Goal: Task Accomplishment & Management: Use online tool/utility

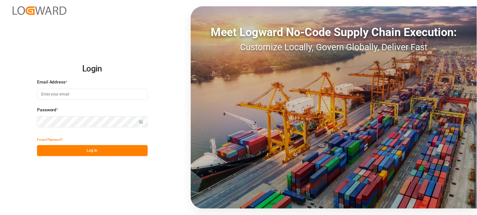
type input "erika.cervantes@leschaco.com"
click at [112, 153] on button "Log In" at bounding box center [92, 150] width 111 height 11
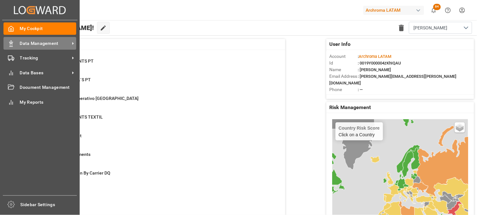
click at [16, 48] on div "Data Management Data Management" at bounding box center [39, 43] width 73 height 12
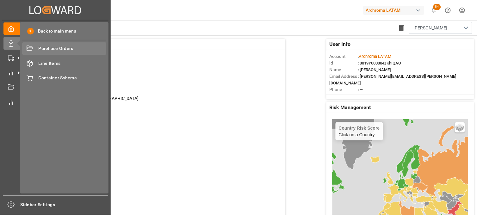
click at [56, 50] on span "Purchase Orders" at bounding box center [73, 48] width 68 height 7
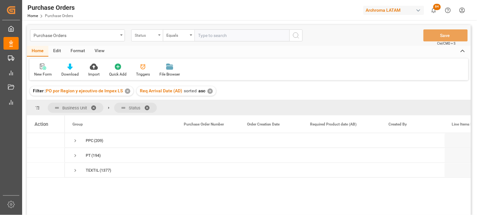
click at [155, 37] on div "Status" at bounding box center [146, 34] width 22 height 7
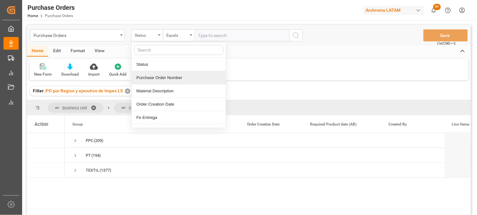
click at [156, 77] on div "Purchase Order Number" at bounding box center [179, 77] width 94 height 13
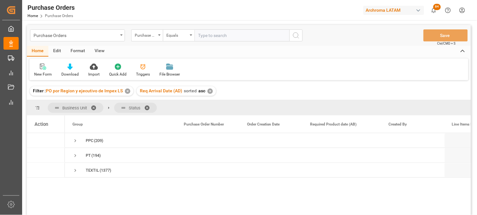
click at [208, 38] on input "text" at bounding box center [242, 35] width 95 height 12
paste input "4504632277"
type input "4504632277"
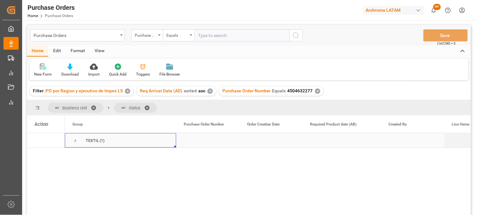
click at [76, 141] on span "Press SPACE to select this row." at bounding box center [75, 141] width 6 height 6
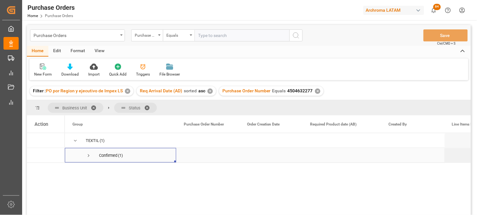
click at [86, 155] on span "Press SPACE to select this row." at bounding box center [89, 156] width 6 height 6
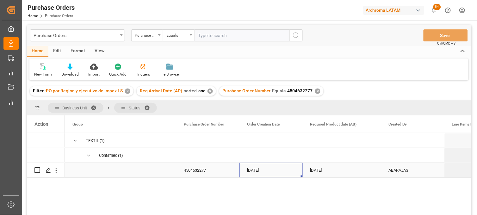
click at [253, 174] on div "17-06-2025" at bounding box center [270, 170] width 63 height 15
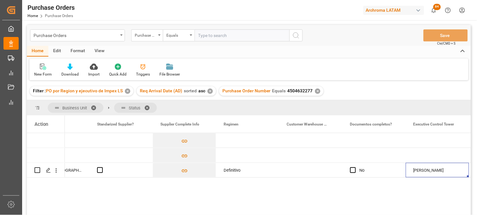
scroll to position [0, 735]
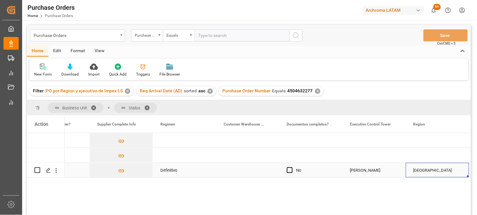
click at [233, 170] on div "Press SPACE to select this row." at bounding box center [247, 170] width 63 height 15
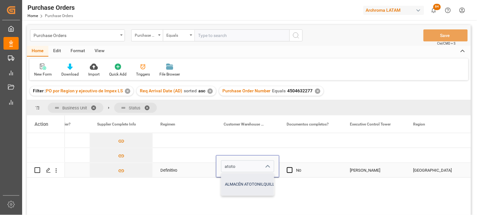
click at [236, 181] on div "ALMACÉN ATOTONILQUILLO" at bounding box center [251, 184] width 60 height 22
type input "ALMACÉN ATOTONILQUILLO"
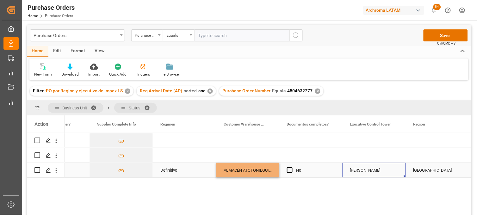
click at [354, 172] on div "Erika Cervantes" at bounding box center [374, 170] width 48 height 15
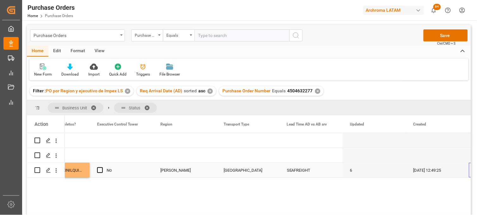
scroll to position [0, 0]
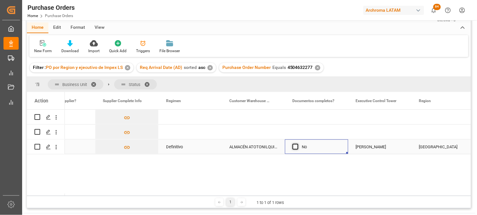
click at [296, 147] on span "Press SPACE to select this row." at bounding box center [296, 147] width 6 height 6
click at [297, 144] on input "Press SPACE to select this row." at bounding box center [297, 144] width 0 height 0
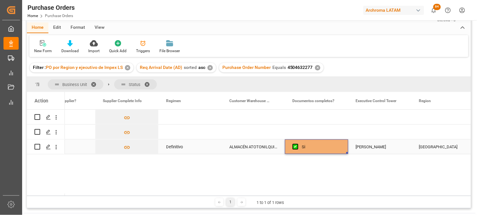
click at [249, 147] on div "ALMACÉN ATOTONILQUILLO" at bounding box center [253, 147] width 63 height 15
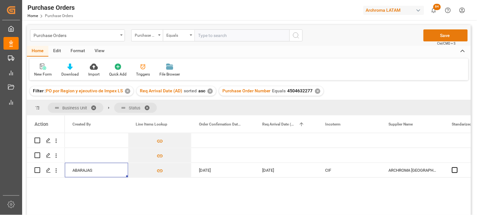
click at [432, 33] on button "Save" at bounding box center [446, 35] width 44 height 12
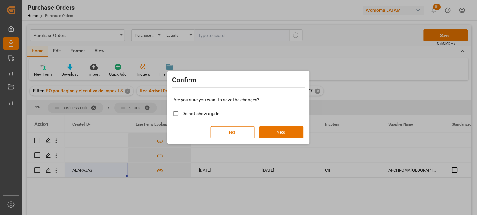
click at [202, 114] on span "Do not show again" at bounding box center [200, 113] width 37 height 5
click at [182, 114] on input "Do not show again" at bounding box center [176, 114] width 12 height 12
checkbox input "true"
click at [277, 131] on button "YES" at bounding box center [281, 133] width 44 height 12
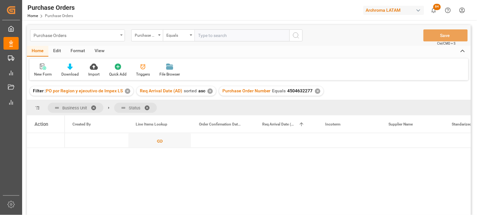
click at [102, 37] on div "Purchase Orders" at bounding box center [76, 35] width 84 height 8
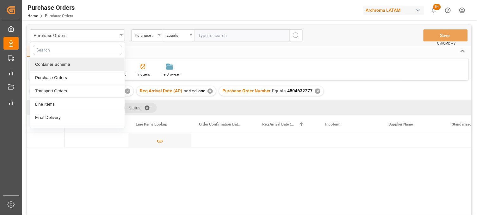
click at [75, 66] on div "Container Schema" at bounding box center [77, 64] width 94 height 13
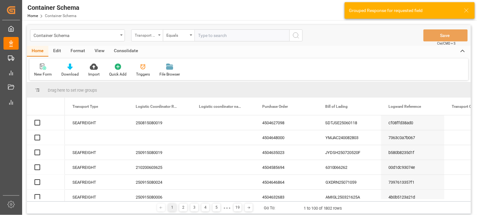
click at [156, 37] on div "Transport Type" at bounding box center [146, 34] width 22 height 7
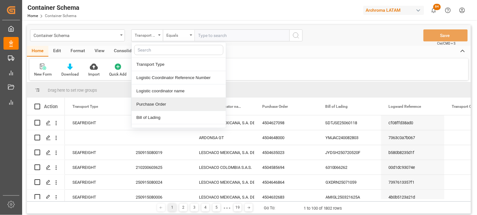
scroll to position [35, 0]
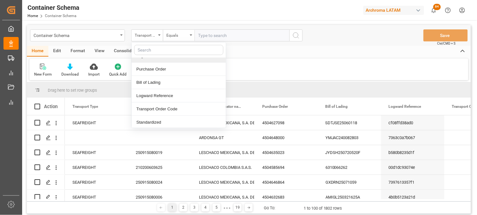
click at [152, 50] on input "text" at bounding box center [178, 50] width 89 height 10
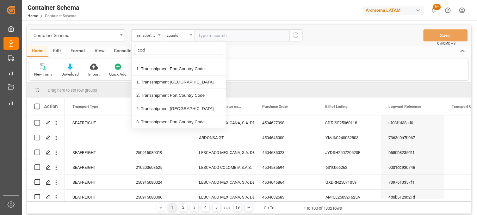
scroll to position [22, 0]
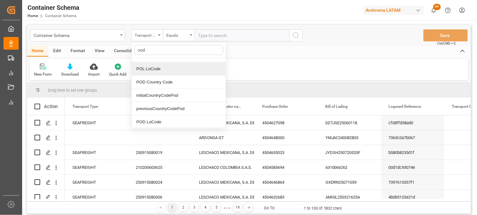
type input "code"
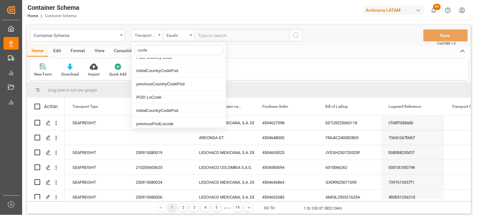
scroll to position [0, 0]
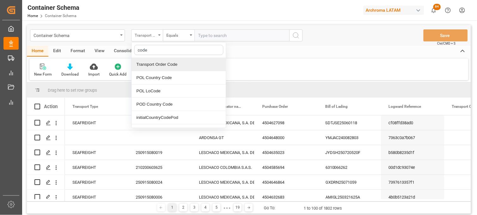
click at [151, 34] on div "Transport Type" at bounding box center [146, 34] width 22 height 7
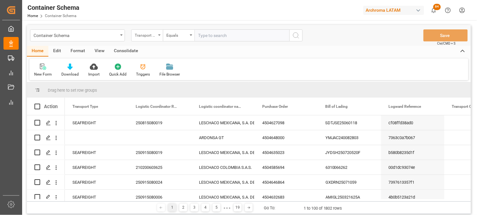
click at [156, 36] on div "Transport Type" at bounding box center [146, 34] width 22 height 7
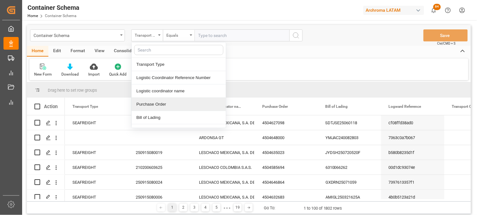
click at [150, 105] on div "Purchase Order" at bounding box center [179, 104] width 94 height 13
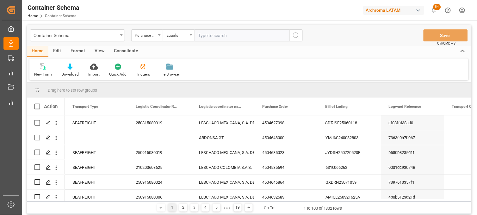
click at [209, 34] on input "text" at bounding box center [242, 35] width 95 height 12
paste input "4504627098"
type input "4504627098"
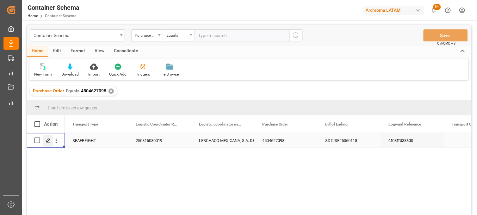
click at [47, 141] on icon "Press SPACE to select this row." at bounding box center [48, 140] width 5 height 5
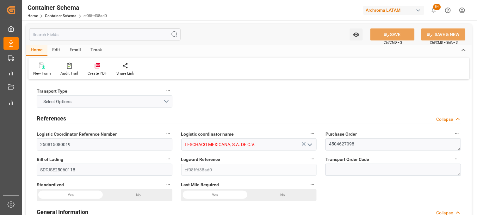
type input "0"
type input "2"
type input "6"
type input "600"
type input "675.72"
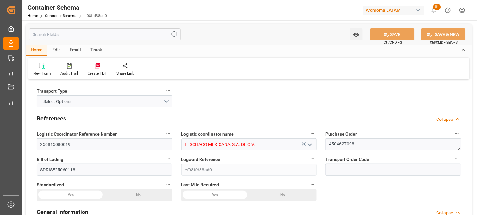
type input "Maersk"
type input "Maersk Line AS"
type input "CNTXG"
type input "MXZLO"
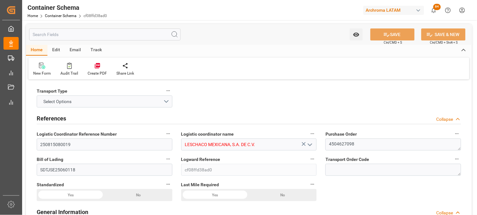
type input "MXZLO"
type input "9784271"
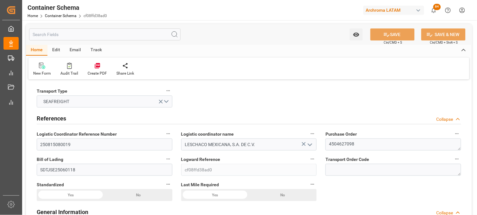
type input "10-07-2025 14:15"
type input "09-07-2025"
type input "10-07-2025"
type input "03-08-2025"
type input "02-07-2025 00:00"
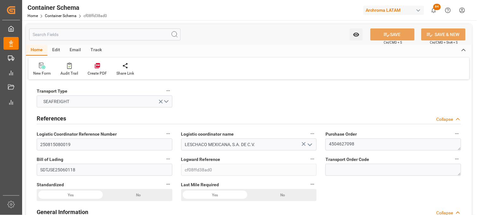
type input "06-07-2025 00:00"
type input "07-08-2025 00:00"
type input "03-08-2025 00:00"
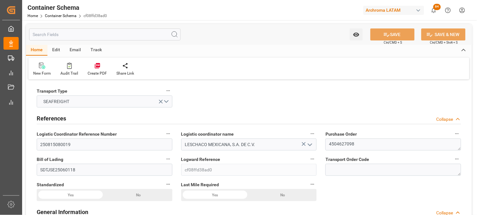
type input "08-08-2025 00:00"
type input "03-08-2025 00:00"
type input "08-08-2025 00:00"
click at [361, 143] on textarea "4504627098" at bounding box center [394, 145] width 136 height 12
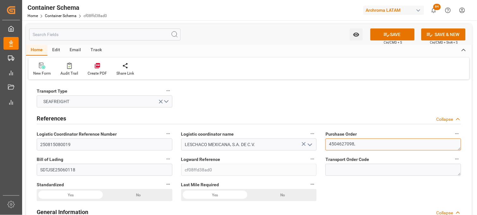
paste textarea "4504632277"
type textarea "4504627098,4504632277"
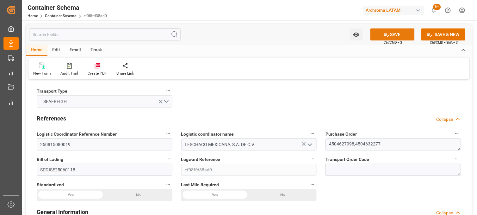
click at [390, 36] on button "SAVE" at bounding box center [392, 34] width 44 height 12
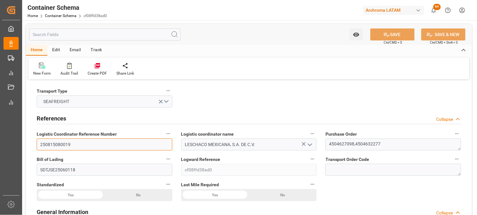
drag, startPoint x: 70, startPoint y: 145, endPoint x: 34, endPoint y: 141, distance: 36.6
click at [34, 141] on div "Logistic Coordinator Reference Number 250815080019" at bounding box center [104, 139] width 145 height 25
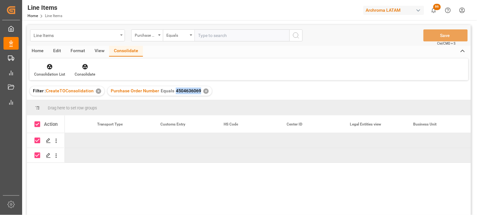
scroll to position [0, 1620]
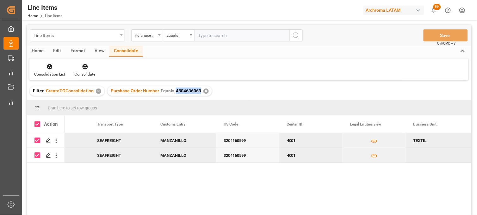
click at [106, 39] on div "Line Items" at bounding box center [77, 35] width 95 height 12
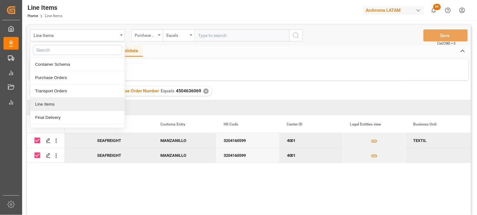
click at [75, 102] on div "Line Items" at bounding box center [77, 104] width 94 height 13
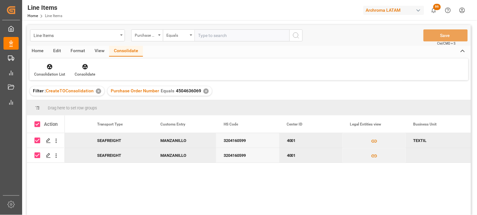
click at [203, 90] on div "✕" at bounding box center [205, 91] width 5 height 5
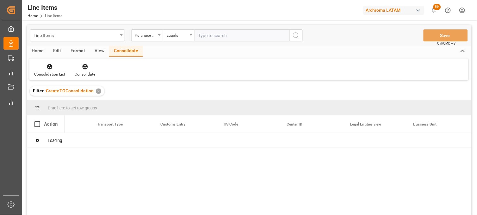
click at [96, 91] on div "✕" at bounding box center [98, 91] width 5 height 5
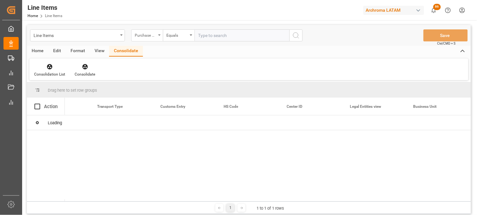
click at [155, 34] on div "Purchase Order Number" at bounding box center [146, 34] width 22 height 7
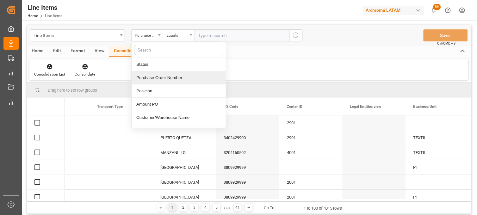
click at [156, 78] on div "Purchase Order Number" at bounding box center [179, 77] width 94 height 13
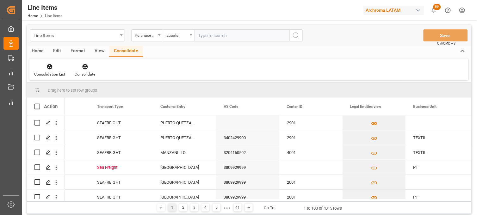
click at [186, 36] on div "Equals" at bounding box center [177, 34] width 22 height 7
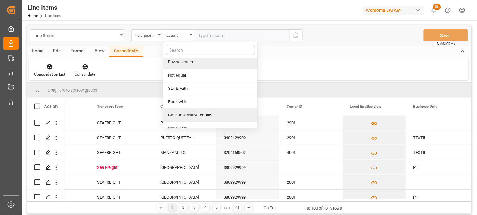
scroll to position [36, 0]
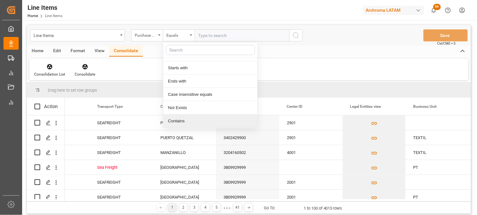
drag, startPoint x: 194, startPoint y: 122, endPoint x: 215, endPoint y: 66, distance: 59.4
click at [193, 121] on div "Contains" at bounding box center [210, 121] width 94 height 13
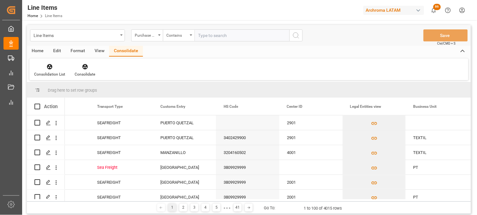
click at [217, 34] on input "text" at bounding box center [242, 35] width 95 height 12
paste input "4504632277"
paste input "4504627098"
type input "4504632277,4504627098"
click at [298, 36] on circle "search button" at bounding box center [295, 35] width 5 height 5
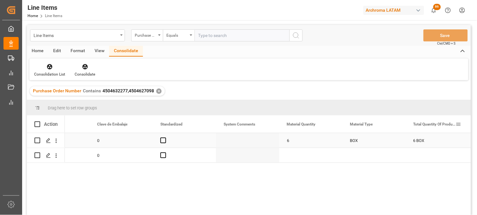
scroll to position [0, 798]
click at [223, 154] on div "Press SPACE to select this row." at bounding box center [247, 155] width 63 height 15
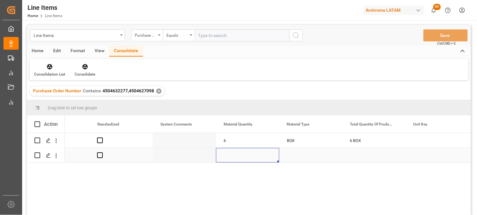
click at [223, 154] on div "Press SPACE to select this row." at bounding box center [247, 155] width 63 height 15
click at [230, 156] on input "Press SPACE to select this row." at bounding box center [247, 152] width 53 height 12
type input "24"
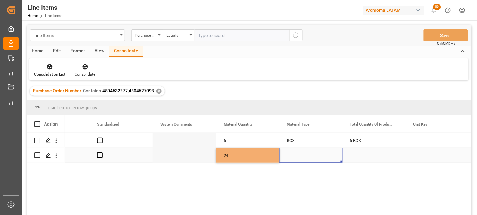
click at [295, 155] on div "Press SPACE to select this row." at bounding box center [310, 155] width 63 height 15
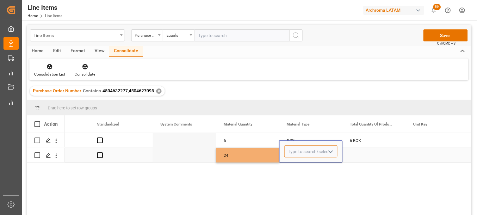
click at [295, 155] on input "Press SPACE to select this row." at bounding box center [310, 152] width 53 height 12
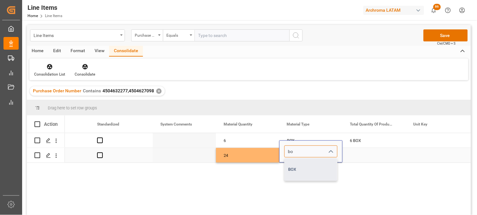
drag, startPoint x: 295, startPoint y: 166, endPoint x: 337, endPoint y: 160, distance: 42.4
click at [295, 166] on div "BOX" at bounding box center [311, 169] width 53 height 22
type input "BOX"
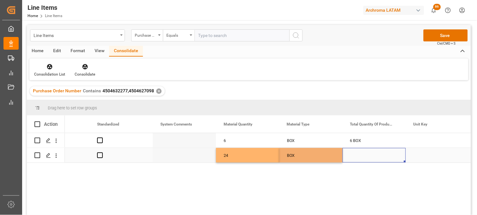
click at [355, 149] on div "Press SPACE to select this row." at bounding box center [374, 155] width 63 height 15
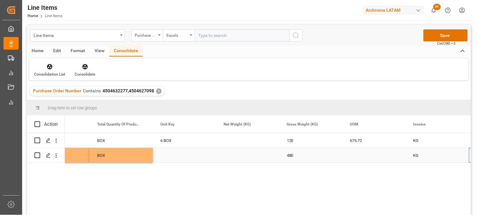
scroll to position [0, 1051]
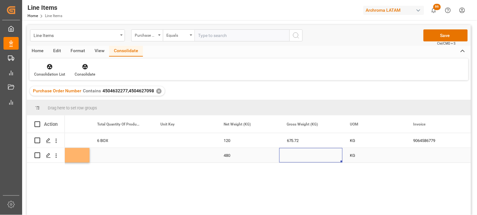
click at [292, 157] on div "Press SPACE to select this row." at bounding box center [310, 155] width 63 height 15
click at [292, 157] on input "Press SPACE to select this row." at bounding box center [310, 152] width 53 height 12
type input "516.480"
click at [240, 158] on div "480" at bounding box center [247, 155] width 63 height 15
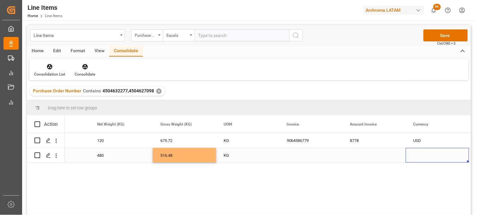
scroll to position [0, 1241]
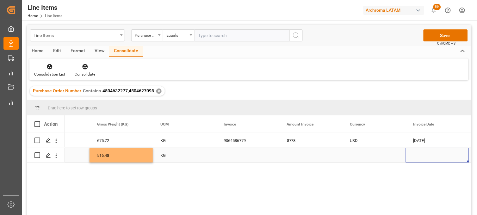
click at [232, 154] on div "Press SPACE to select this row." at bounding box center [247, 155] width 63 height 15
click at [232, 154] on input "Press SPACE to select this row." at bounding box center [247, 152] width 53 height 12
type input "9064586779"
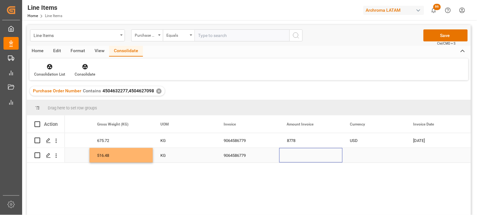
click at [289, 156] on div "Press SPACE to select this row." at bounding box center [310, 155] width 63 height 15
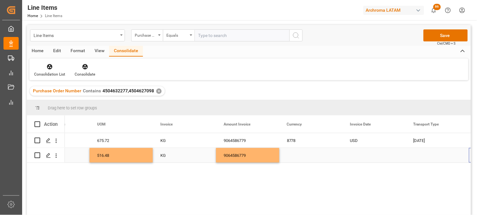
scroll to position [0, 1304]
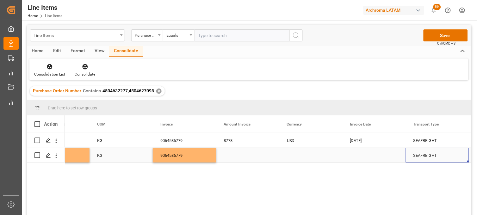
click at [290, 156] on div "Press SPACE to select this row." at bounding box center [310, 155] width 63 height 15
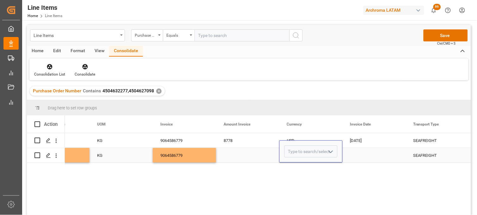
click at [290, 156] on input "Press SPACE to select this row." at bounding box center [310, 152] width 53 height 12
click at [292, 166] on div "USD" at bounding box center [311, 169] width 53 height 22
type input "USD"
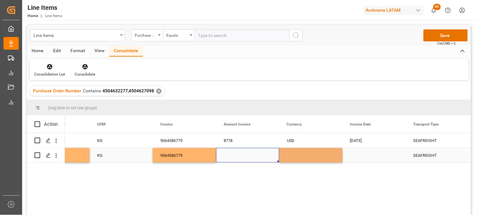
click at [233, 152] on div "Press SPACE to select this row." at bounding box center [247, 155] width 63 height 15
click at [247, 156] on div "Press SPACE to select this row." at bounding box center [247, 155] width 63 height 15
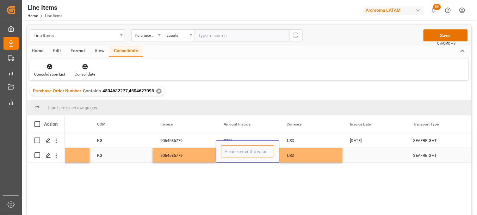
click at [247, 156] on input "Press SPACE to select this row." at bounding box center [247, 152] width 53 height 12
type input "5640"
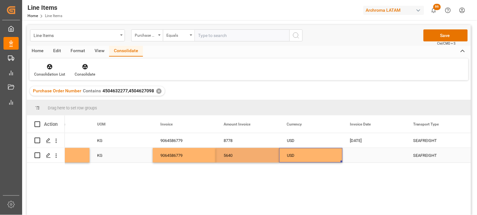
click at [295, 155] on div "USD" at bounding box center [311, 155] width 48 height 15
click at [235, 143] on div "8778" at bounding box center [247, 140] width 63 height 15
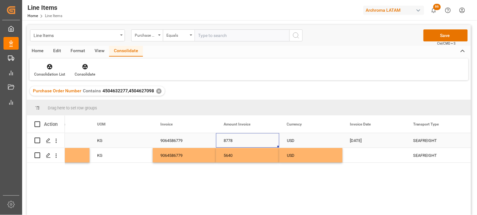
click at [235, 143] on div "8778" at bounding box center [247, 140] width 63 height 15
type input "3138"
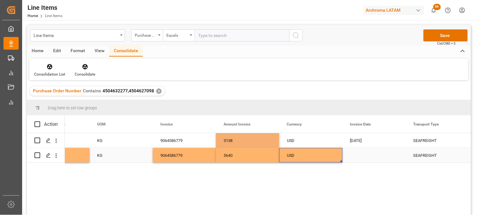
click at [302, 151] on div "USD" at bounding box center [311, 155] width 48 height 15
click at [355, 156] on div "Press SPACE to select this row." at bounding box center [374, 155] width 63 height 15
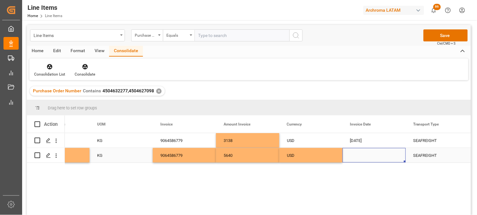
click at [355, 156] on div "Press SPACE to select this row." at bounding box center [374, 155] width 63 height 15
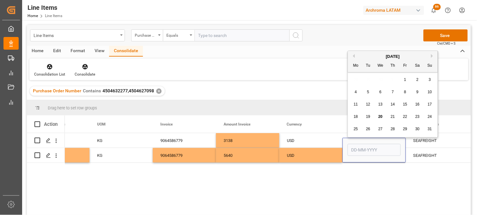
click at [353, 55] on button "Previous Month" at bounding box center [353, 56] width 4 height 4
click at [370, 127] on span "24" at bounding box center [368, 129] width 4 height 4
type input "[DATE]"
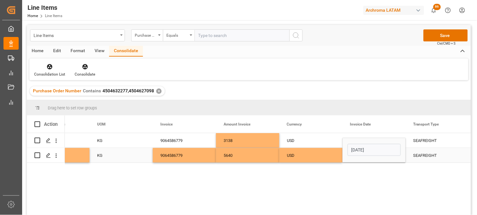
click at [303, 153] on div "USD" at bounding box center [311, 155] width 48 height 15
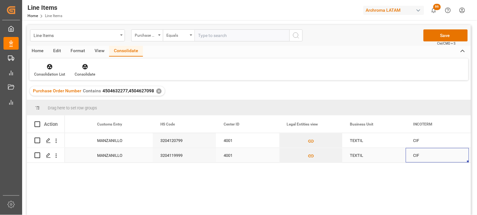
scroll to position [0, 1747]
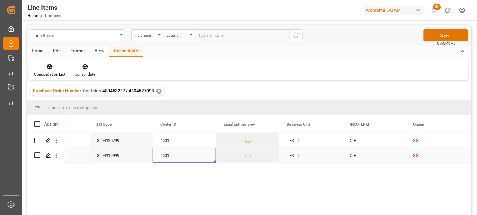
click at [168, 154] on div "4001" at bounding box center [184, 155] width 63 height 15
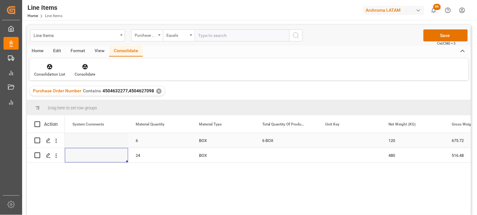
scroll to position [0, 822]
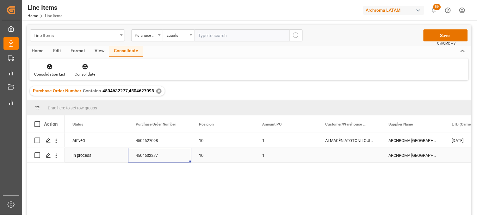
click at [158, 156] on div "4504632277" at bounding box center [159, 155] width 63 height 15
click at [447, 38] on button "Save" at bounding box center [446, 35] width 44 height 12
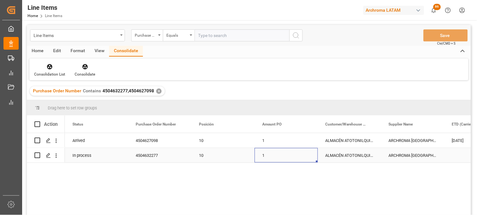
click at [260, 154] on div "1" at bounding box center [286, 155] width 63 height 15
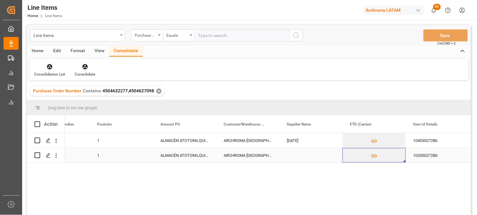
scroll to position [0, 165]
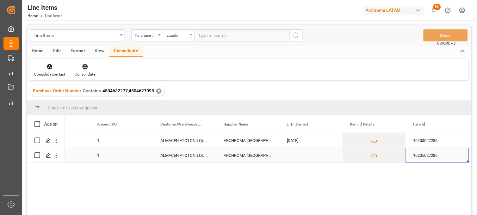
click at [296, 155] on div "Press SPACE to select this row." at bounding box center [310, 155] width 63 height 15
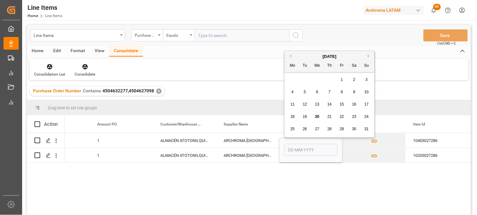
click at [317, 92] on span "6" at bounding box center [317, 92] width 2 height 4
type input "[DATE]"
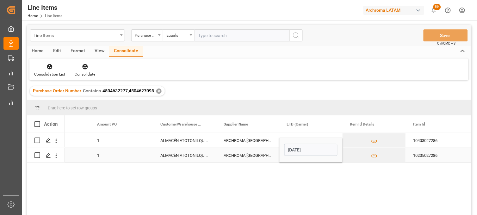
click at [289, 150] on input "[DATE]" at bounding box center [310, 150] width 53 height 12
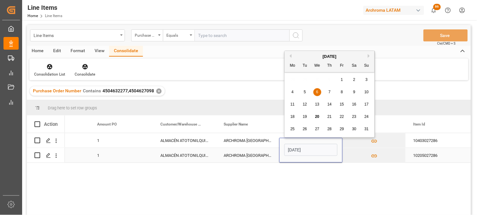
drag, startPoint x: 311, startPoint y: 150, endPoint x: 287, endPoint y: 149, distance: 24.1
click at [287, 149] on input "[DATE]" at bounding box center [310, 150] width 53 height 12
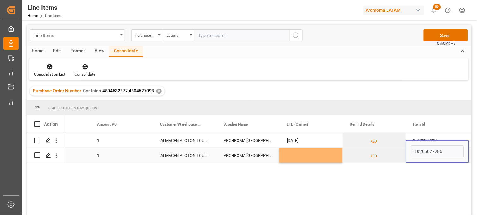
click at [252, 154] on div "ARCHROMA [GEOGRAPHIC_DATA], PTE. LTD." at bounding box center [247, 155] width 63 height 15
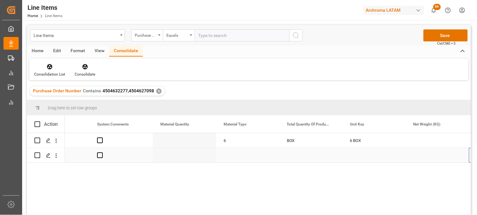
scroll to position [0, 861]
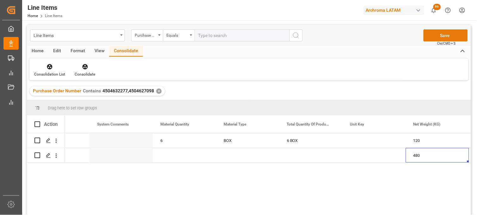
click at [435, 33] on button "Save" at bounding box center [446, 35] width 44 height 12
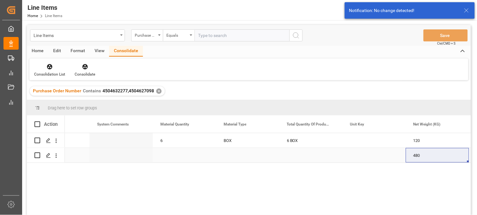
click at [163, 156] on div "Press SPACE to select this row." at bounding box center [184, 155] width 63 height 15
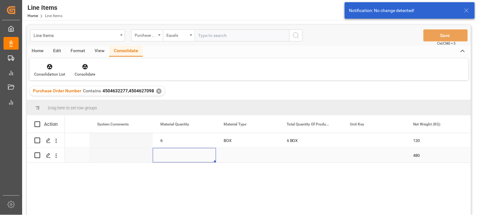
click at [163, 156] on div "Press SPACE to select this row." at bounding box center [184, 155] width 63 height 15
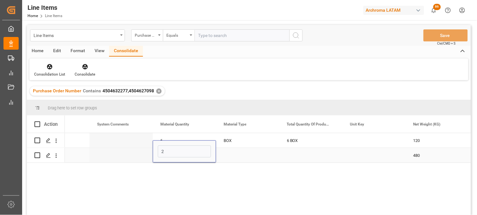
type input "24"
click at [222, 154] on div "Press SPACE to select this row." at bounding box center [247, 155] width 63 height 15
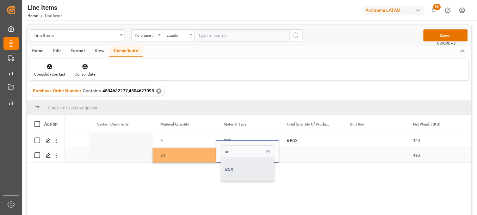
click at [230, 168] on div "BOX" at bounding box center [247, 169] width 53 height 22
type input "BOX"
click at [290, 154] on div "Press SPACE to select this row." at bounding box center [310, 155] width 63 height 15
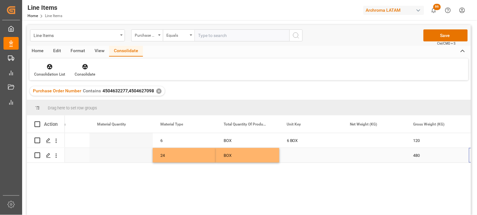
scroll to position [0, 924]
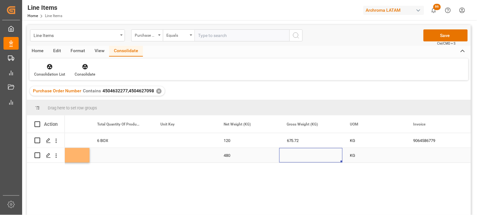
click at [290, 157] on div "Press SPACE to select this row." at bounding box center [310, 155] width 63 height 15
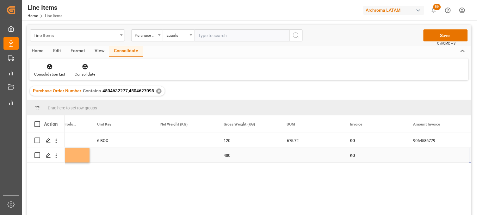
scroll to position [0, 1114]
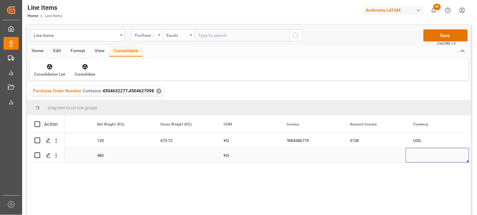
click at [352, 157] on div "Press SPACE to select this row." at bounding box center [374, 155] width 63 height 15
type input "5640"
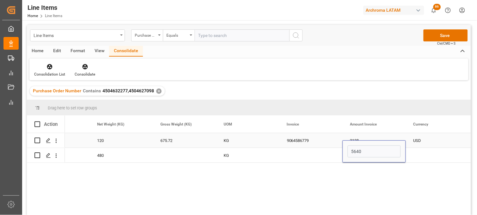
click at [305, 141] on div "9064586779" at bounding box center [310, 140] width 63 height 15
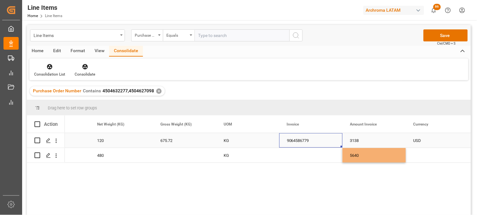
click at [305, 141] on div "9064586779" at bounding box center [310, 140] width 63 height 15
click at [305, 141] on input "9064586779" at bounding box center [310, 144] width 53 height 12
click at [301, 158] on div "Press SPACE to select this row." at bounding box center [310, 155] width 63 height 15
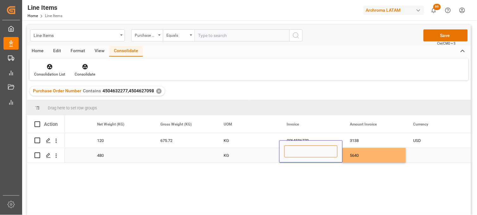
click at [300, 156] on input "Press SPACE to select this row." at bounding box center [310, 152] width 53 height 12
paste input "9064586779"
type input "9064586779"
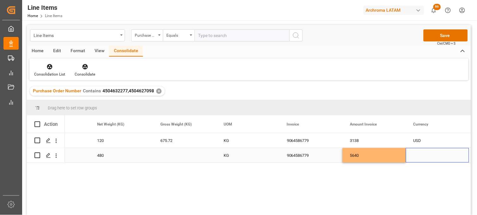
click at [422, 154] on div "Press SPACE to select this row." at bounding box center [437, 155] width 63 height 15
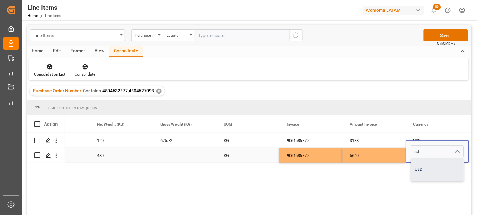
click at [423, 168] on div "USD" at bounding box center [437, 169] width 53 height 22
type input "USD"
click at [383, 159] on div "5640" at bounding box center [374, 155] width 63 height 15
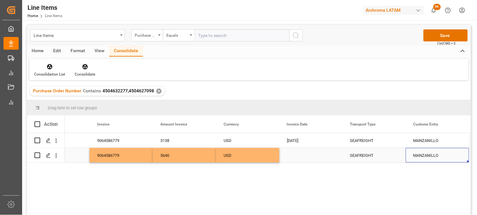
click at [298, 158] on div "Press SPACE to select this row." at bounding box center [310, 155] width 63 height 15
click at [298, 157] on div "Press SPACE to select this row." at bounding box center [310, 155] width 63 height 15
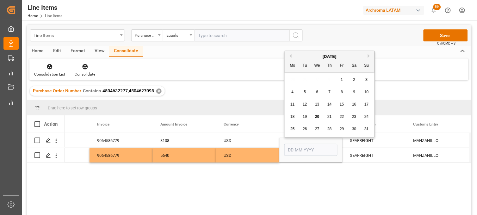
click at [289, 55] on button "Previous Month" at bounding box center [290, 56] width 4 height 4
click at [289, 56] on button "Previous Month" at bounding box center [290, 56] width 4 height 4
click at [330, 128] on span "26" at bounding box center [329, 129] width 4 height 4
type input "[DATE]"
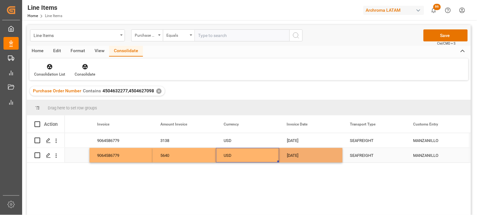
click at [270, 153] on div "USD" at bounding box center [248, 155] width 48 height 15
click at [301, 152] on div "[DATE]" at bounding box center [310, 155] width 63 height 15
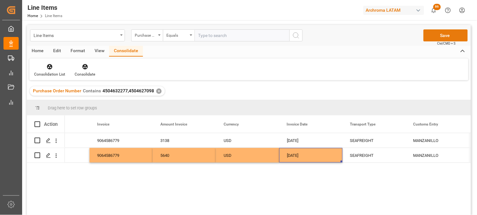
click at [435, 35] on button "Save" at bounding box center [446, 35] width 44 height 12
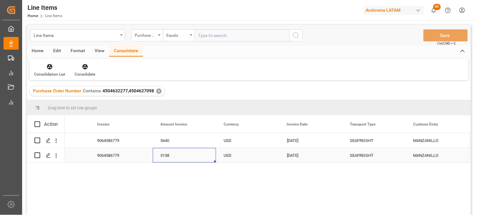
click at [177, 154] on div "3138" at bounding box center [184, 155] width 63 height 15
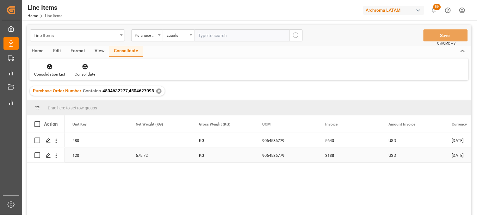
scroll to position [0, 1139]
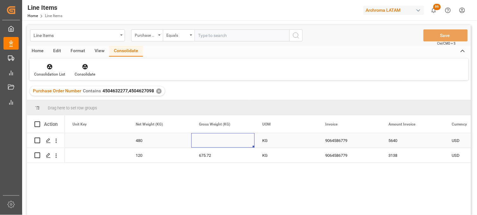
click at [212, 140] on div "Press SPACE to select this row." at bounding box center [222, 140] width 63 height 15
click at [212, 140] on input "Press SPACE to select this row." at bounding box center [222, 144] width 53 height 12
type input "516.480"
click at [211, 155] on div "516.480" at bounding box center [222, 144] width 63 height 22
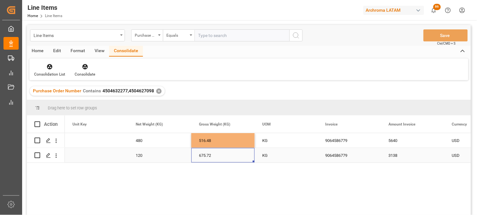
click at [208, 156] on div "675.72" at bounding box center [222, 155] width 63 height 15
click at [216, 154] on div "675.72" at bounding box center [222, 155] width 63 height 15
click at [205, 156] on div "675.72" at bounding box center [222, 155] width 63 height 15
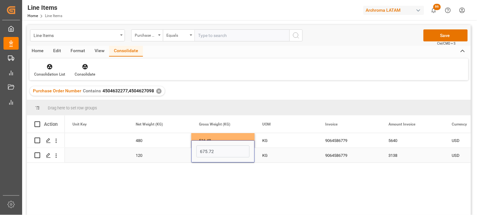
click at [205, 156] on input "675.72" at bounding box center [222, 152] width 53 height 12
type input "129.240"
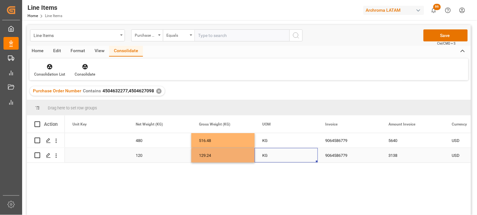
click at [265, 154] on div "KG" at bounding box center [286, 155] width 63 height 15
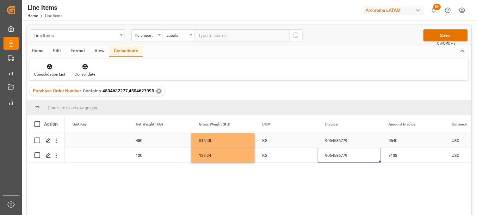
click at [228, 144] on div "516.48" at bounding box center [222, 140] width 63 height 15
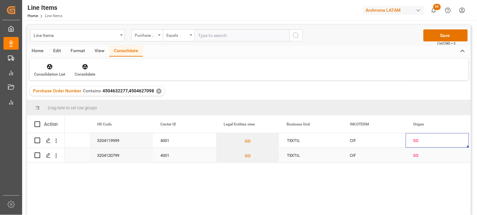
scroll to position [0, 1810]
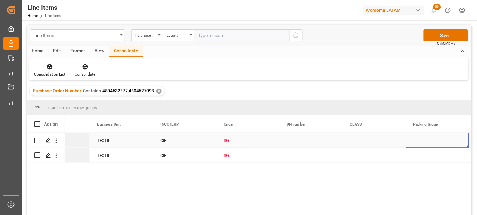
click at [222, 138] on div "SG" at bounding box center [247, 140] width 63 height 15
click at [225, 138] on input "SG" at bounding box center [247, 144] width 53 height 12
click at [225, 139] on input "SG" at bounding box center [247, 144] width 53 height 12
click at [227, 146] on input "SG" at bounding box center [247, 144] width 53 height 12
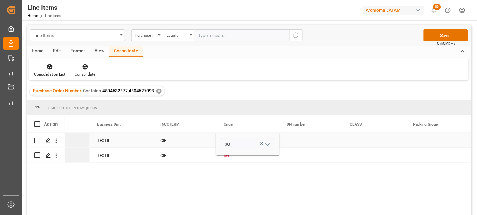
click at [227, 146] on input "SG" at bounding box center [247, 144] width 53 height 12
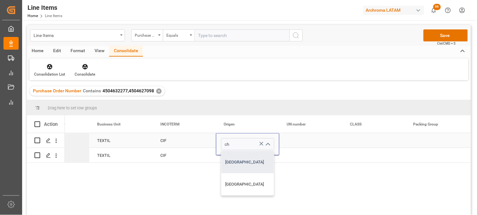
click at [230, 158] on div "[GEOGRAPHIC_DATA]" at bounding box center [247, 162] width 53 height 22
type input "[GEOGRAPHIC_DATA]"
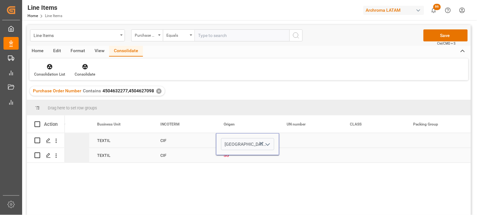
click at [229, 157] on div "SG" at bounding box center [248, 155] width 48 height 15
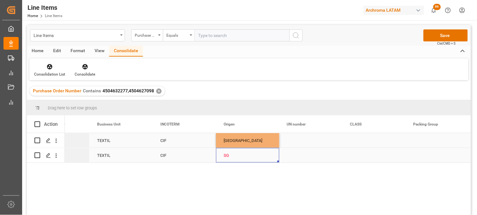
click at [228, 157] on div "SG" at bounding box center [248, 155] width 48 height 15
click at [228, 156] on input "SG" at bounding box center [247, 152] width 53 height 12
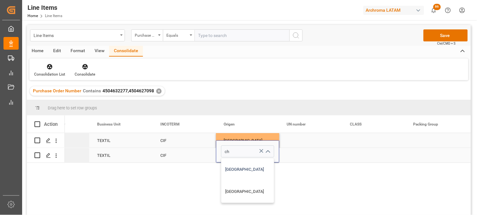
click at [230, 166] on div "[GEOGRAPHIC_DATA]" at bounding box center [247, 169] width 53 height 22
type input "[GEOGRAPHIC_DATA]"
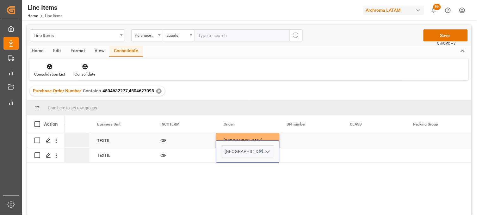
click at [301, 143] on div "Press SPACE to select this row." at bounding box center [310, 140] width 63 height 15
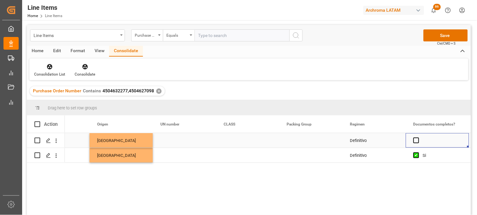
scroll to position [0, 2126]
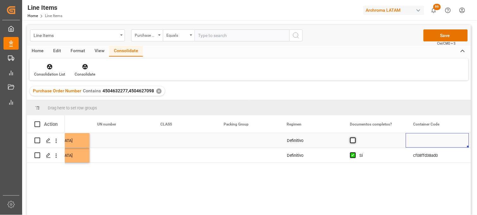
click at [353, 141] on span "Press SPACE to select this row." at bounding box center [353, 141] width 6 height 6
click at [355, 138] on input "Press SPACE to select this row." at bounding box center [355, 138] width 0 height 0
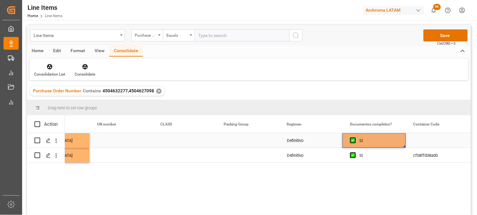
click at [303, 143] on div "Definitivo" at bounding box center [310, 140] width 63 height 15
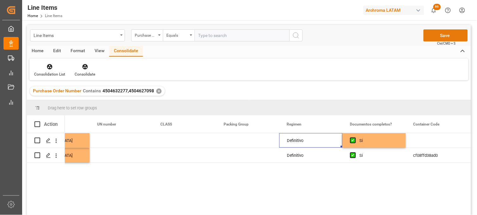
click at [436, 38] on button "Save" at bounding box center [446, 35] width 44 height 12
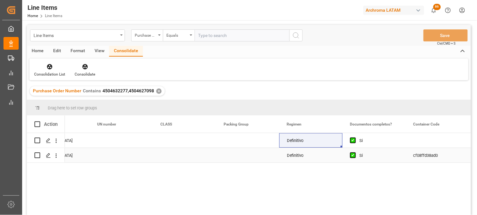
click at [421, 157] on div "cf08ffd38ad0" at bounding box center [437, 155] width 63 height 15
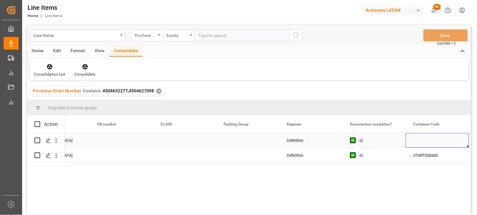
click at [423, 141] on div "Press SPACE to select this row." at bounding box center [437, 140] width 63 height 15
click at [423, 141] on input "Press SPACE to select this row." at bounding box center [437, 144] width 53 height 12
paste input "cf08ffd38ad0"
type input "cf08ffd38ad0"
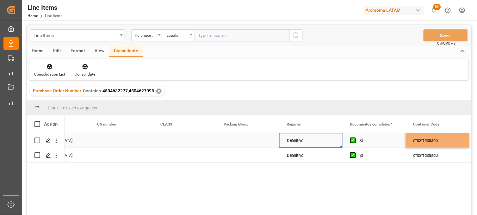
click at [293, 136] on div "Definitivo" at bounding box center [310, 140] width 63 height 15
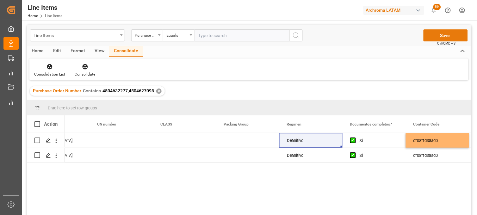
click at [441, 34] on button "Save" at bounding box center [446, 35] width 44 height 12
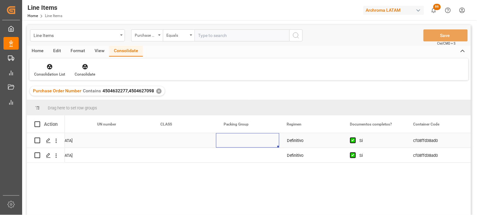
click at [238, 141] on div "Press SPACE to select this row." at bounding box center [247, 140] width 63 height 15
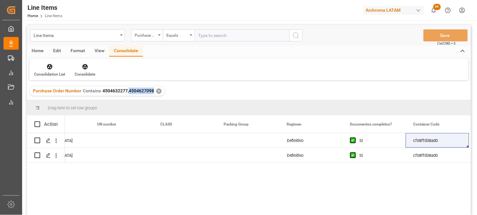
drag, startPoint x: 153, startPoint y: 92, endPoint x: 128, endPoint y: 92, distance: 25.0
click at [128, 92] on div "Purchase Order Number Contains 4504632277,4504627098 ✕" at bounding box center [97, 90] width 135 height 9
copy span "4504627098"
drag, startPoint x: 422, startPoint y: 140, endPoint x: 382, endPoint y: 140, distance: 39.9
click at [422, 140] on div "cf08ffd38ad0" at bounding box center [437, 140] width 63 height 15
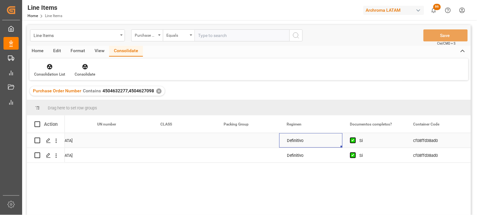
click at [313, 143] on div "Definitivo" at bounding box center [310, 140] width 63 height 15
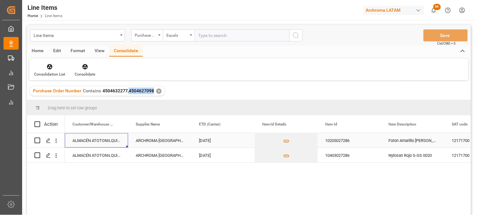
scroll to position [0, 190]
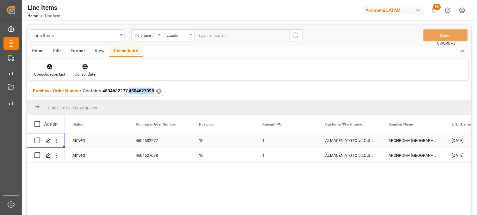
click at [153, 144] on div "4504632277" at bounding box center [159, 140] width 63 height 15
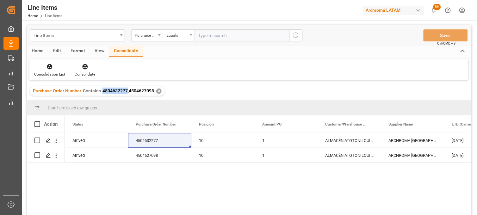
drag, startPoint x: 126, startPoint y: 92, endPoint x: 102, endPoint y: 90, distance: 23.4
click at [102, 90] on span "4504632277,4504627098" at bounding box center [128, 90] width 52 height 5
copy span "4504632277"
